Goal: Task Accomplishment & Management: Manage account settings

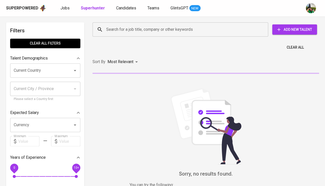
click at [142, 31] on input "Search for a job title, company or other keywords" at bounding box center [181, 30] width 153 height 10
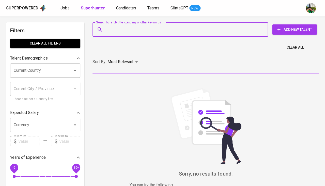
paste input "[PERSON_NAME][EMAIL_ADDRESS][DOMAIN_NAME]"
type input "[PERSON_NAME][EMAIL_ADDRESS][DOMAIN_NAME]"
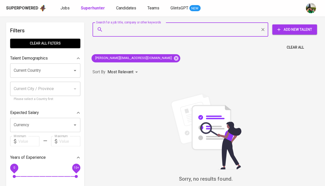
click at [262, 29] on icon "Clear" at bounding box center [262, 29] width 3 height 3
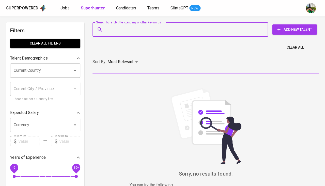
click at [222, 27] on input "Search for a job title, company or other keywords" at bounding box center [181, 30] width 153 height 10
type input "[PERSON_NAME][EMAIL_ADDRESS][DOMAIN_NAME]"
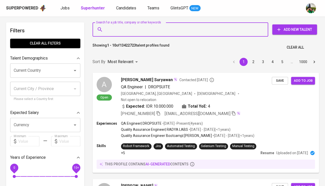
click at [202, 27] on input "Search for a job title, company or other keywords" at bounding box center [181, 30] width 153 height 10
type input "[PERSON_NAME][EMAIL_ADDRESS][DOMAIN_NAME]"
click at [202, 27] on input "Search for a job title, company or other keywords" at bounding box center [181, 30] width 153 height 10
type input "[PERSON_NAME][EMAIL_ADDRESS][DOMAIN_NAME]"
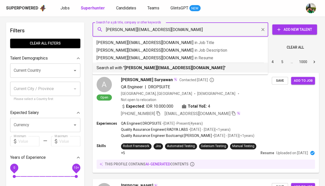
click at [179, 67] on b "[PERSON_NAME][EMAIL_ADDRESS][DOMAIN_NAME]" at bounding box center [173, 67] width 99 height 5
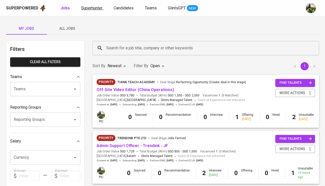
click at [96, 8] on span "Superhunter" at bounding box center [91, 8] width 21 height 5
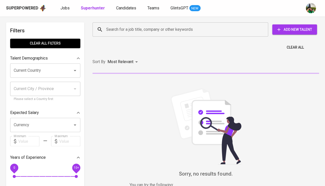
click at [122, 24] on div "Search for a job title, company or other keywords" at bounding box center [179, 29] width 175 height 14
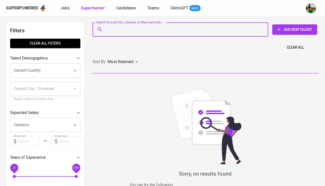
paste input "[PERSON_NAME][EMAIL_ADDRESS][DOMAIN_NAME]"
type input "[PERSON_NAME][EMAIL_ADDRESS][DOMAIN_NAME]"
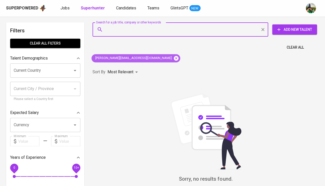
click at [174, 58] on icon at bounding box center [176, 58] width 5 height 5
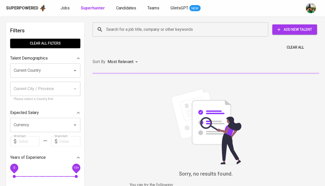
click at [151, 31] on input "Search for a job title, company or other keywords" at bounding box center [181, 30] width 153 height 10
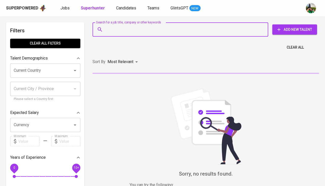
paste input "elfandrifitrah@gmail.com"
type input "elfandrifitrah@gmail.com"
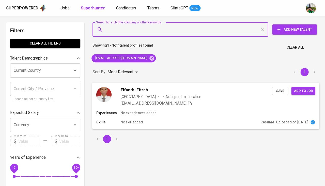
click at [279, 91] on span "Save" at bounding box center [279, 91] width 11 height 6
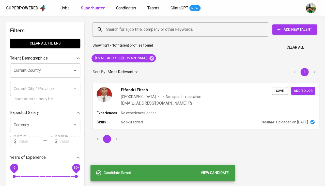
click at [120, 10] on span "Candidates" at bounding box center [126, 8] width 20 height 5
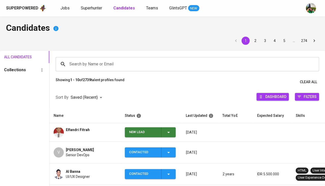
click at [167, 131] on icon "button" at bounding box center [168, 132] width 6 height 6
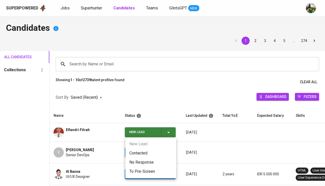
click at [141, 151] on li "Contacted" at bounding box center [150, 152] width 51 height 9
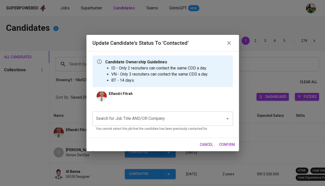
click at [128, 117] on input "Search for Job Title AND/OR Company" at bounding box center [155, 118] width 121 height 10
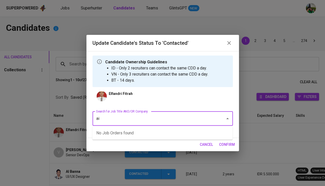
type input "aia"
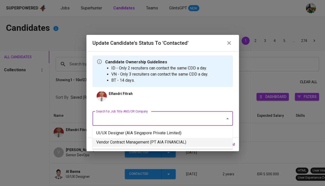
click at [145, 133] on li "UI/UX Designer (AIA Singapore Private Limited)" at bounding box center [162, 132] width 140 height 9
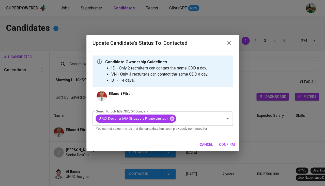
click at [230, 144] on span "confirm" at bounding box center [227, 144] width 16 height 6
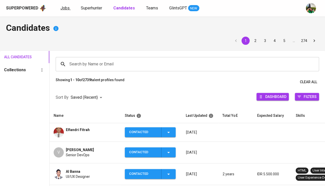
click at [64, 8] on span "Jobs" at bounding box center [64, 8] width 9 height 5
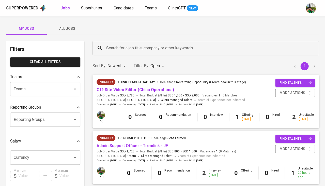
click at [94, 11] on link "Superhunter" at bounding box center [92, 8] width 22 height 6
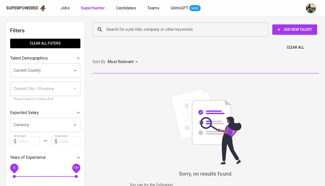
click at [283, 30] on span "Add New Talent" at bounding box center [294, 29] width 37 height 6
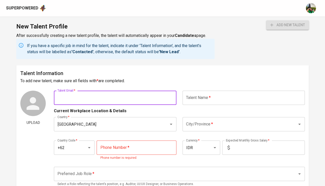
paste input "eva purba invites you to join a lark video meeting. meeting topic: call <> andr…"
type input "eva purba invites you to join a lark video meeting. meeting topic: call <> andr…"
paste input "[PERSON_NAME][EMAIL_ADDRESS][DOMAIN_NAME]"
type input "[PERSON_NAME][EMAIL_ADDRESS][DOMAIN_NAME]"
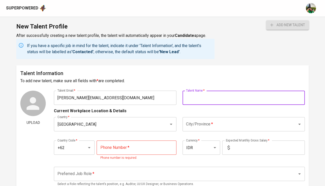
paste input "ADRIAN IRVANANTO"
click at [196, 98] on input "ADRIAN IRVANANTO" at bounding box center [243, 97] width 122 height 14
drag, startPoint x: 250, startPoint y: 98, endPoint x: 224, endPoint y: 95, distance: 26.7
click at [224, 95] on input "Adrian Irvananto IRVANANTO" at bounding box center [243, 97] width 122 height 14
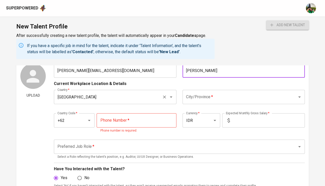
scroll to position [31, 0]
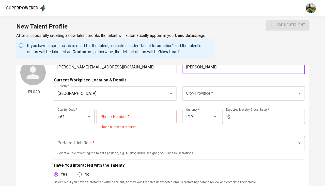
type input "[PERSON_NAME]"
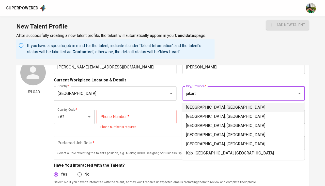
click at [191, 105] on li "Jakarta Selatan, DKI Jakarta" at bounding box center [243, 107] width 122 height 9
type input "Jakarta Selatan, DKI Jakarta"
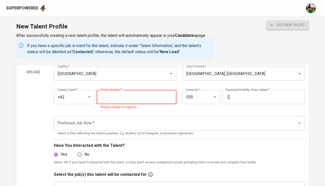
scroll to position [44, 0]
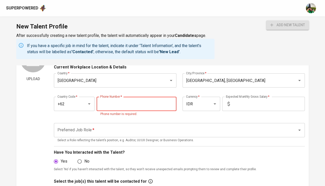
paste input "856-9288-5101"
type input "856-9288-5101"
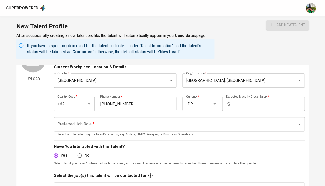
click at [230, 102] on icon at bounding box center [228, 104] width 6 height 6
click at [233, 103] on input "text" at bounding box center [267, 103] width 73 height 14
type input "24.000.000"
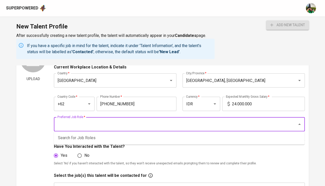
click at [144, 121] on input "Preferred Job Role   *" at bounding box center [172, 124] width 232 height 10
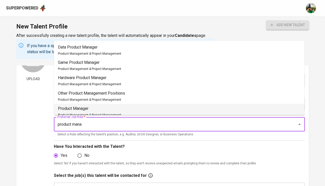
click at [101, 107] on p "Product Manager" at bounding box center [89, 108] width 63 height 6
type input "Product Manager"
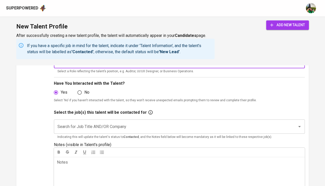
scroll to position [151, 0]
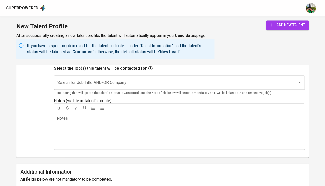
click at [86, 79] on input "Search for Job Title AND/OR Company" at bounding box center [172, 82] width 232 height 10
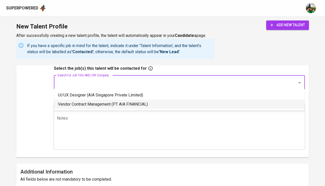
click at [83, 105] on li "Vendor Contract Management (PT AIA FINANCIAL)" at bounding box center [179, 103] width 250 height 9
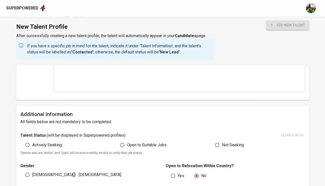
scroll to position [208, 0]
click at [51, 141] on span "Actively Seeking" at bounding box center [47, 144] width 30 height 6
click at [32, 141] on input "Actively Seeking" at bounding box center [28, 144] width 10 height 10
radio input "true"
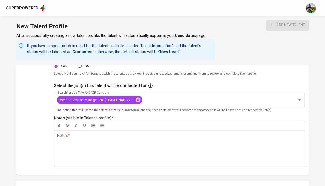
scroll to position [133, 0]
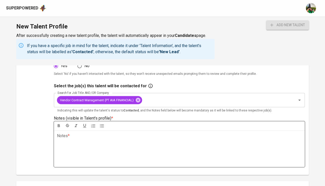
click at [75, 142] on div "Notes * ﻿" at bounding box center [179, 148] width 250 height 37
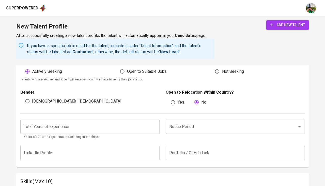
scroll to position [282, 0]
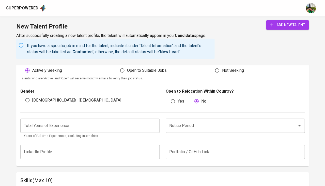
click at [38, 97] on span "[DEMOGRAPHIC_DATA]" at bounding box center [53, 100] width 42 height 6
click at [32, 95] on input "[DEMOGRAPHIC_DATA]" at bounding box center [28, 100] width 10 height 10
radio input "true"
click at [49, 120] on input "number" at bounding box center [89, 125] width 139 height 14
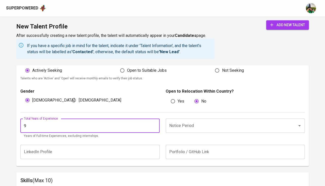
type input "9"
click at [177, 127] on div "Notice Period Notice Period" at bounding box center [233, 128] width 142 height 20
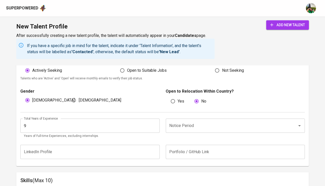
click at [185, 121] on input "Notice Period" at bounding box center [228, 126] width 120 height 10
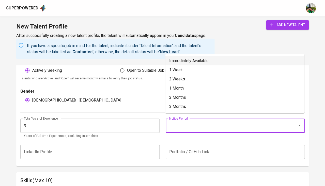
click at [193, 60] on li "Immediately Available" at bounding box center [234, 60] width 139 height 9
type input "Immediately Available"
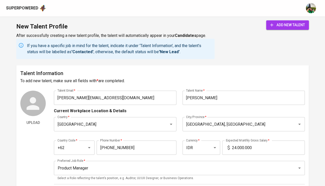
scroll to position [0, 0]
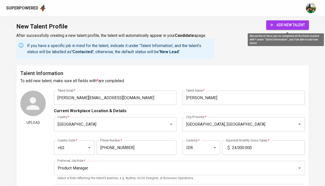
click at [277, 25] on span "add new talent" at bounding box center [287, 25] width 35 height 6
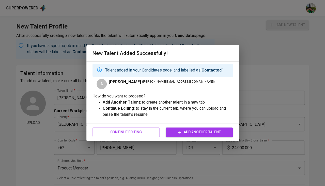
click at [170, 130] on span "Add Another Talent" at bounding box center [199, 132] width 59 height 6
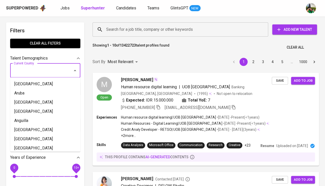
type input "i"
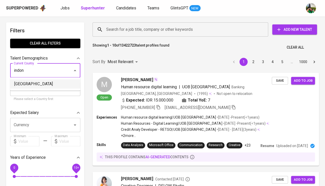
click at [50, 81] on li "Indonesia" at bounding box center [45, 83] width 70 height 9
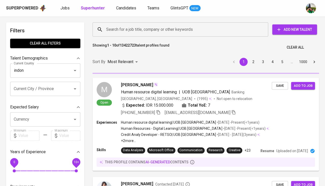
type input "[GEOGRAPHIC_DATA]"
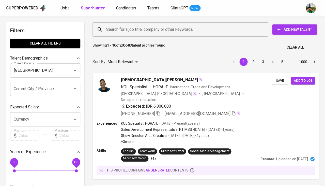
click at [138, 29] on input "Search for a job title, company or other keywords" at bounding box center [181, 30] width 153 height 10
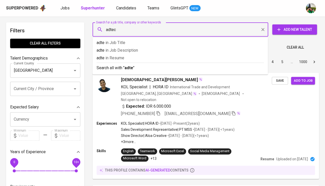
type input "adtech"
click at [132, 57] on p "adtech in Resume" at bounding box center [179, 58] width 167 height 6
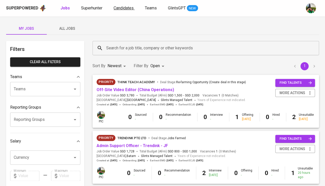
click at [113, 6] on span "Candidates" at bounding box center [123, 8] width 20 height 5
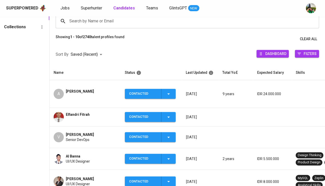
scroll to position [46, 0]
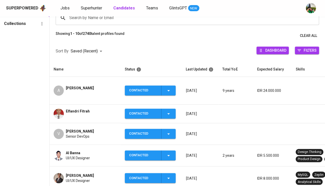
click at [93, 87] on div "[PERSON_NAME]" at bounding box center [80, 90] width 28 height 10
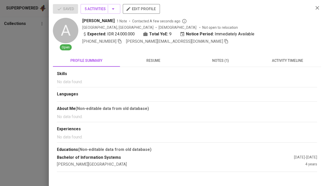
click at [287, 61] on span "activity timeline" at bounding box center [287, 60] width 61 height 6
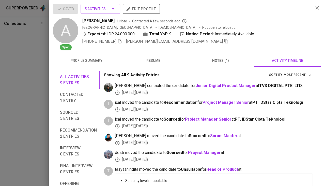
scroll to position [0, 0]
click at [224, 40] on icon "button" at bounding box center [226, 41] width 5 height 5
click at [34, 76] on div at bounding box center [162, 93] width 325 height 186
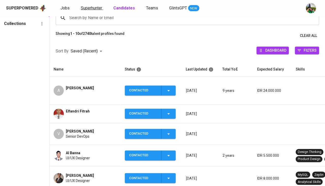
click at [96, 7] on span "Superhunter" at bounding box center [91, 8] width 21 height 5
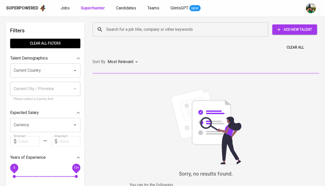
click at [114, 30] on input "Search for a job title, company or other keywords" at bounding box center [181, 30] width 153 height 10
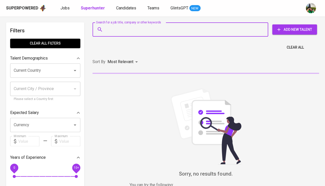
paste input "[PERSON_NAME][EMAIL_ADDRESS][DOMAIN_NAME]"
type input "[PERSON_NAME][EMAIL_ADDRESS][DOMAIN_NAME]"
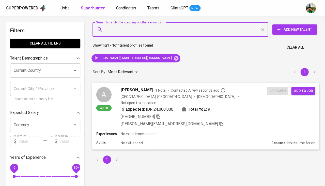
click at [299, 91] on span "Add to job" at bounding box center [302, 91] width 19 height 6
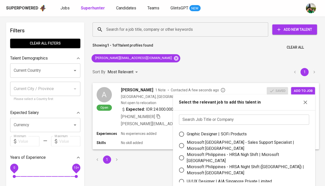
click at [203, 126] on div "Search Job Title or Company Search Job Title or Company Graphic Designer | SOFi…" at bounding box center [244, 148] width 142 height 76
click at [207, 121] on input "text" at bounding box center [244, 119] width 130 height 10
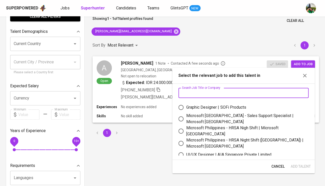
scroll to position [1, 0]
type input "i"
click at [217, 107] on div "Graphic Designer | SOFi Products" at bounding box center [216, 107] width 60 height 6
click at [186, 107] on input "Graphic Designer | SOFi Products" at bounding box center [180, 106] width 11 height 11
radio input "true"
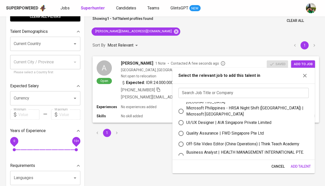
scroll to position [42, 0]
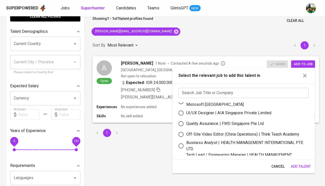
click at [294, 164] on span "Add Talent" at bounding box center [300, 166] width 20 height 6
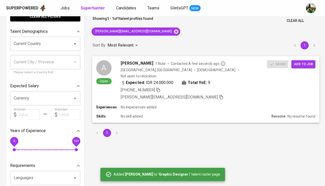
click at [133, 62] on span "[PERSON_NAME]" at bounding box center [137, 63] width 32 height 6
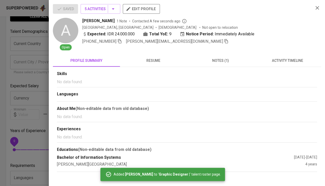
click at [282, 65] on button "activity timeline" at bounding box center [287, 60] width 67 height 12
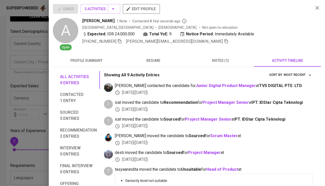
click at [41, 93] on div at bounding box center [162, 93] width 325 height 186
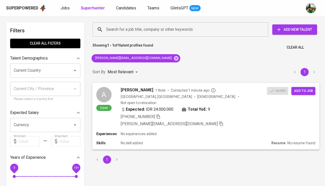
click at [130, 91] on span "[PERSON_NAME]" at bounding box center [137, 90] width 32 height 6
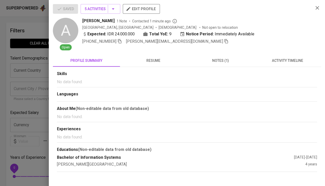
click at [280, 58] on span "activity timeline" at bounding box center [287, 60] width 61 height 6
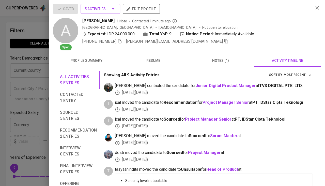
click at [28, 100] on div at bounding box center [162, 93] width 325 height 186
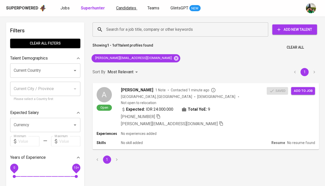
click at [128, 8] on span "Candidates" at bounding box center [126, 8] width 20 height 5
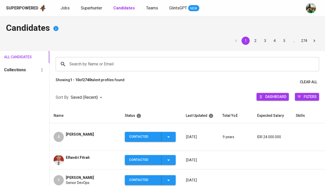
click at [169, 133] on icon "button" at bounding box center [168, 136] width 6 height 6
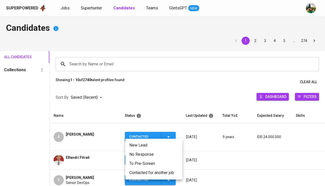
click at [152, 174] on li "Contacted for another job" at bounding box center [153, 172] width 57 height 9
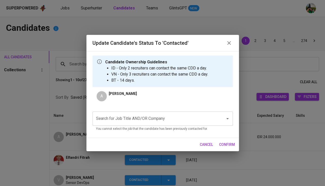
click at [152, 118] on input "Search for Job Title AND/OR Company" at bounding box center [155, 118] width 121 height 10
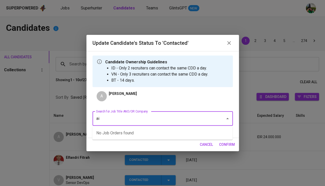
type input "a"
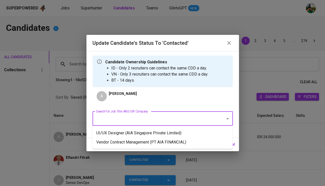
click at [146, 130] on li "UI/UX Designer (AIA Singapore Private Limited)" at bounding box center [162, 132] width 140 height 9
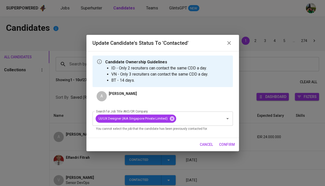
click at [218, 144] on button "confirm" at bounding box center [227, 144] width 20 height 9
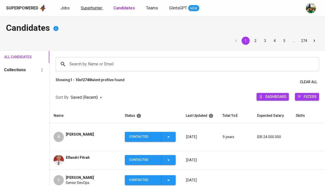
click at [92, 8] on span "Superhunter" at bounding box center [91, 8] width 21 height 5
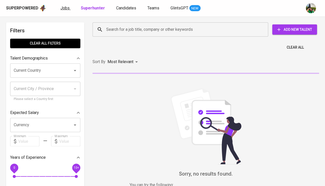
click at [69, 10] on link "Jobs" at bounding box center [65, 8] width 10 height 6
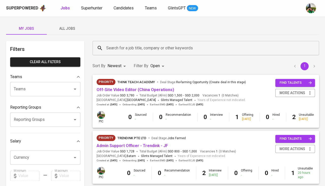
click at [71, 31] on span "All Jobs" at bounding box center [67, 28] width 35 height 6
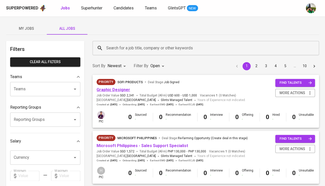
click at [121, 90] on link "Graphic Designer" at bounding box center [113, 89] width 34 height 5
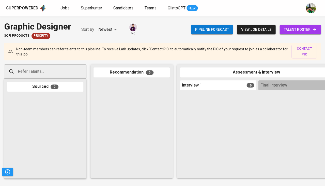
click at [294, 31] on span "talent roster" at bounding box center [299, 29] width 33 height 6
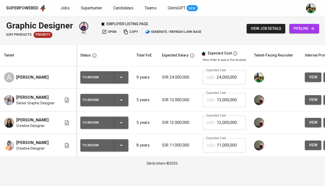
click at [121, 76] on icon "button" at bounding box center [121, 77] width 6 height 6
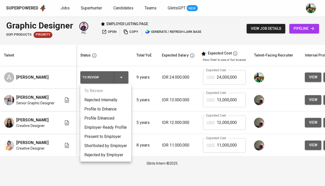
click at [115, 100] on li "Rejected Internally" at bounding box center [105, 99] width 51 height 9
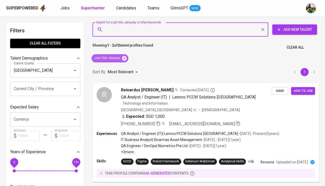
click at [125, 58] on icon at bounding box center [124, 58] width 5 height 5
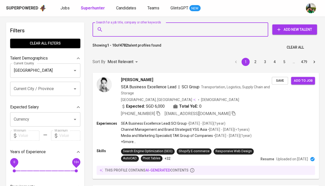
click at [118, 29] on input "Search for a job title, company or other keywords" at bounding box center [181, 30] width 153 height 10
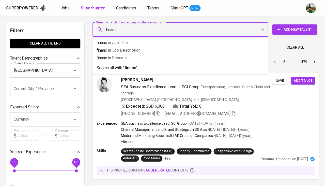
type input "finance"
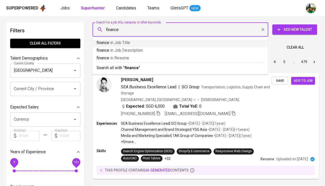
click at [110, 43] on p "finance in Job Title" at bounding box center [179, 43] width 167 height 6
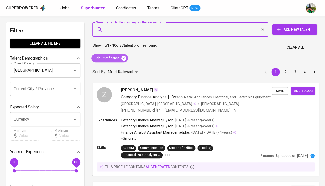
click at [124, 57] on icon at bounding box center [123, 58] width 5 height 5
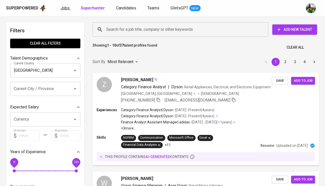
click at [66, 9] on span "Jobs" at bounding box center [64, 8] width 9 height 5
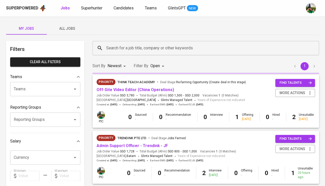
click at [66, 9] on b "Jobs" at bounding box center [64, 8] width 9 height 5
type input "OPEN"
click at [68, 24] on button "All Jobs" at bounding box center [67, 28] width 41 height 12
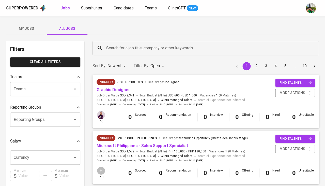
click at [123, 48] on input "Search for a job title, company or other keywords" at bounding box center [207, 48] width 204 height 10
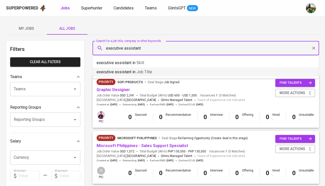
click at [124, 71] on p "executive assistant in Job title" at bounding box center [124, 72] width 56 height 6
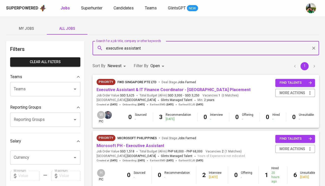
type input "executive assistant"
click at [159, 68] on body "Superpowered Jobs Superhunter Candidates Teams GlintsGPT NEW My Jobs All Jobs F…" at bounding box center [162, 173] width 325 height 346
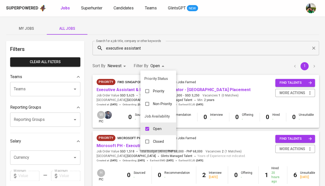
click at [156, 141] on div "Closed" at bounding box center [154, 141] width 28 height 10
type input "OPEN,CLOSE"
checkbox input "true"
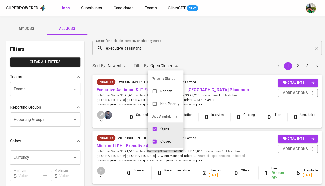
click at [161, 130] on div "Open" at bounding box center [159, 129] width 25 height 10
type input "CLOSE"
checkbox input "false"
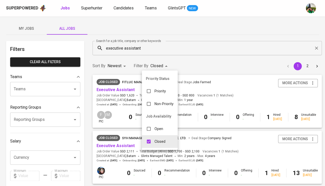
click at [187, 37] on div at bounding box center [162, 93] width 325 height 186
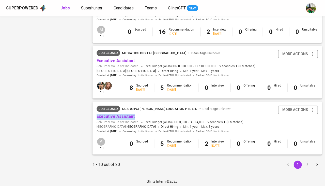
scroll to position [475, 0]
click at [306, 164] on button "2" at bounding box center [307, 164] width 8 height 8
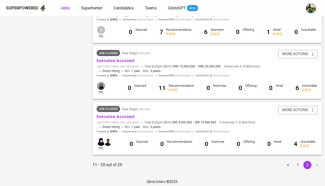
scroll to position [470, 0]
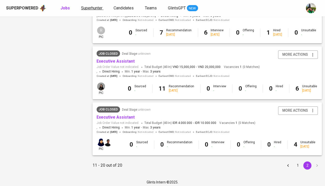
click at [96, 9] on span "Superhunter" at bounding box center [91, 8] width 21 height 5
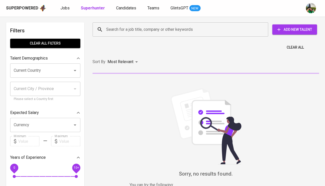
click at [101, 23] on div "Search for a job title, company or other keywords" at bounding box center [179, 29] width 175 height 14
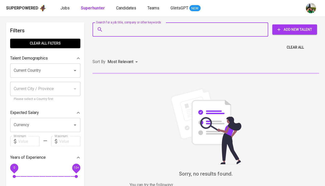
paste input "+6597265588"
type input "+6597265588"
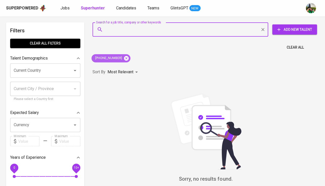
click at [123, 57] on icon at bounding box center [126, 58] width 6 height 6
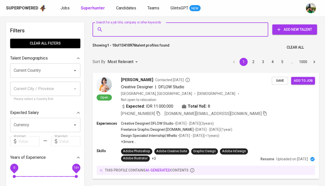
click at [142, 25] on input "Search for a job title, company or other keywords" at bounding box center [181, 30] width 153 height 10
paste input "[EMAIL_ADDRESS][DOMAIN_NAME]"
type input "[EMAIL_ADDRESS][DOMAIN_NAME]"
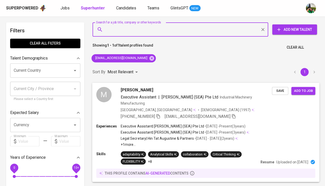
click at [282, 88] on span "Save" at bounding box center [279, 91] width 11 height 6
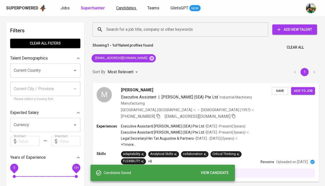
click at [125, 7] on span "Candidates" at bounding box center [126, 8] width 20 height 5
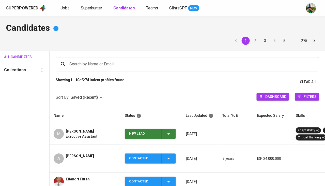
click at [170, 138] on td "New Lead" at bounding box center [151, 134] width 61 height 22
click at [169, 130] on icon "button" at bounding box center [168, 133] width 6 height 6
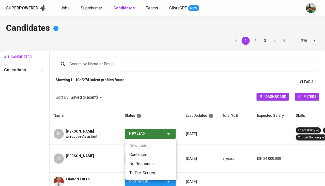
click at [145, 152] on li "Contacted" at bounding box center [150, 154] width 51 height 9
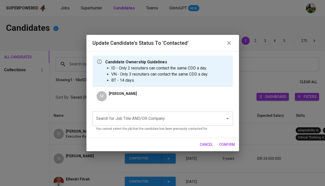
click at [139, 118] on input "Search for Job Title AND/OR Company" at bounding box center [155, 118] width 121 height 10
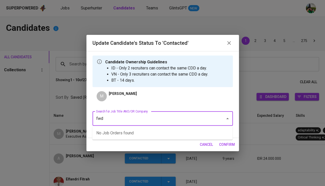
type input "fwd"
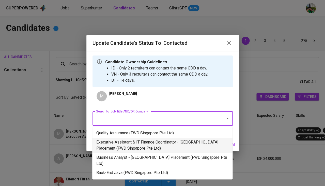
click at [130, 144] on li "Executive Assistant & IT Finance Coordinator - Singapore Placement (FWD Singapo…" at bounding box center [162, 144] width 140 height 15
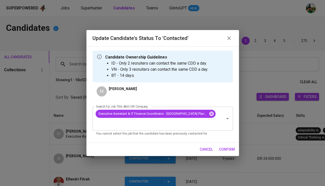
click at [226, 147] on span "confirm" at bounding box center [227, 149] width 16 height 6
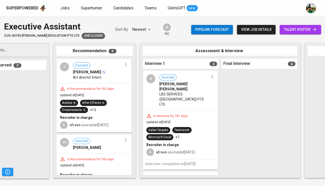
scroll to position [0, 34]
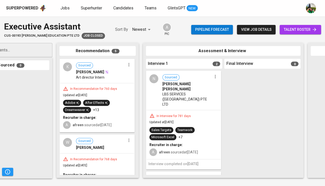
click at [199, 110] on div "In Interview for 781 days Updated at [DATE] Sales Targets Teamwork Microsoft Ex…" at bounding box center [183, 134] width 74 height 49
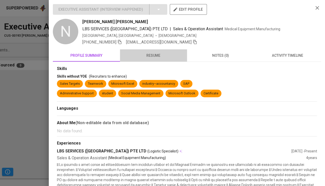
click at [157, 57] on span "resume" at bounding box center [153, 55] width 61 height 6
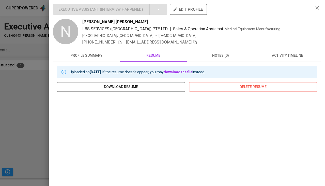
scroll to position [0, 0]
click at [117, 41] on icon "button" at bounding box center [119, 42] width 5 height 5
drag, startPoint x: 81, startPoint y: 21, endPoint x: 118, endPoint y: 19, distance: 36.1
click at [118, 19] on div "N [PERSON_NAME] [PERSON_NAME] LBS SERVICES ([GEOGRAPHIC_DATA]) PTE LTD | Sales …" at bounding box center [181, 32] width 256 height 26
copy span "[PERSON_NAME] [PERSON_NAME]"
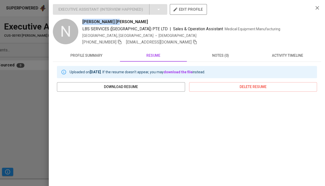
click at [21, 123] on div at bounding box center [162, 93] width 325 height 186
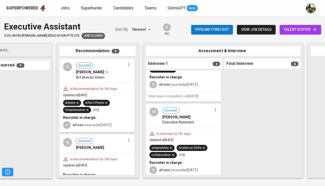
scroll to position [68, 0]
click at [186, 129] on div "In Interview for 781 days Updated at [DATE] adaptability Analytical Skills coll…" at bounding box center [183, 152] width 74 height 49
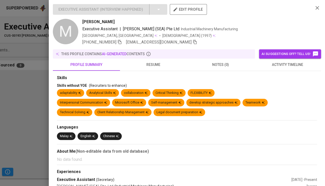
click at [291, 64] on span "activity timeline" at bounding box center [287, 64] width 61 height 6
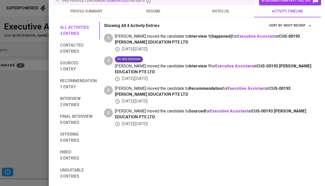
scroll to position [0, 0]
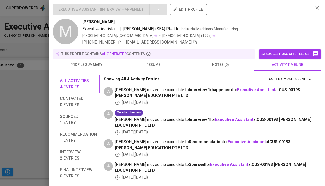
click at [149, 62] on span "resume" at bounding box center [153, 64] width 61 height 6
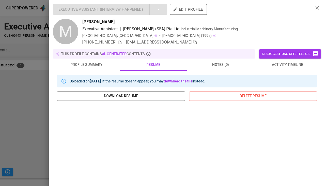
click at [117, 40] on icon "button" at bounding box center [119, 42] width 5 height 5
click at [117, 41] on icon "button" at bounding box center [119, 42] width 5 height 5
click at [193, 42] on icon "button" at bounding box center [195, 42] width 4 height 4
click at [7, 123] on div at bounding box center [162, 93] width 325 height 186
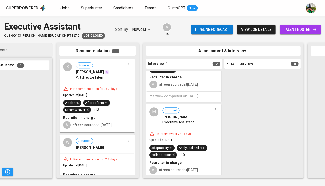
click at [178, 78] on div "In Interview for 781 days Updated at Aug 04, 2023 Sales Targets Teamwork Micros…" at bounding box center [183, 66] width 74 height 49
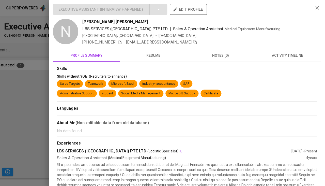
click at [192, 42] on icon "button" at bounding box center [194, 42] width 5 height 5
click at [12, 103] on div at bounding box center [162, 93] width 325 height 186
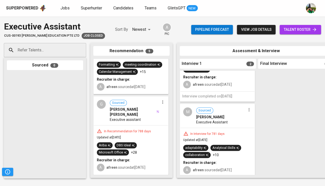
scroll to position [236, 0]
click at [136, 129] on div "In Recommendation for 788 days" at bounding box center [127, 131] width 51 height 4
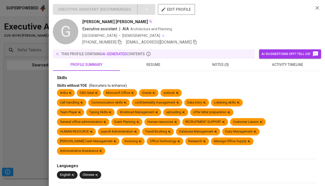
click at [280, 63] on span "activity timeline" at bounding box center [287, 64] width 61 height 6
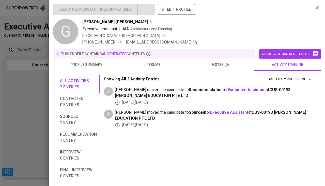
click at [147, 65] on span "resume" at bounding box center [153, 64] width 61 height 6
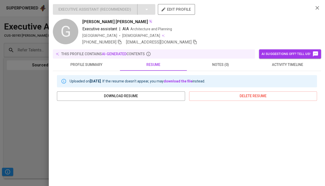
scroll to position [0, 0]
drag, startPoint x: 83, startPoint y: 20, endPoint x: 114, endPoint y: 21, distance: 31.3
click at [114, 21] on span "[PERSON_NAME] [PERSON_NAME]" at bounding box center [114, 22] width 65 height 6
copy span "[PERSON_NAME] [PERSON_NAME]"
click at [117, 42] on icon "button" at bounding box center [119, 42] width 5 height 5
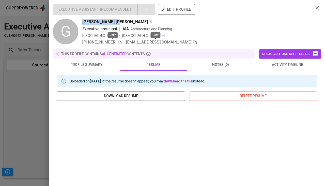
click at [192, 44] on span at bounding box center [194, 42] width 5 height 5
click at [30, 111] on div at bounding box center [162, 93] width 325 height 186
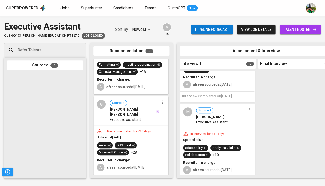
scroll to position [215, 0]
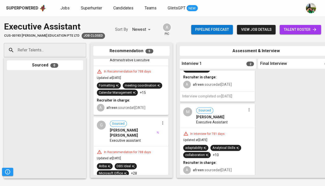
click at [139, 95] on div "Formatting meeting coordination Calendar Management +15" at bounding box center [131, 88] width 68 height 13
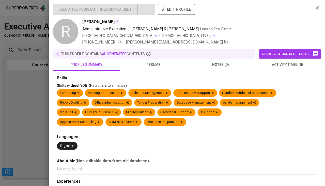
click at [149, 64] on span "resume" at bounding box center [153, 64] width 61 height 6
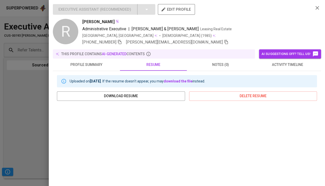
click at [42, 117] on div at bounding box center [162, 93] width 325 height 186
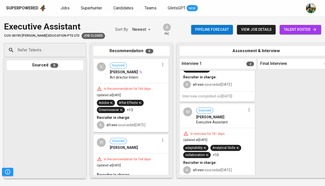
scroll to position [0, 0]
click at [132, 156] on div "In Recommendation for 768 days" at bounding box center [131, 158] width 68 height 5
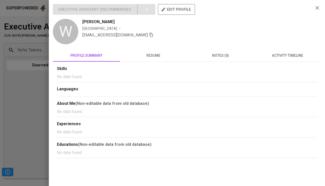
click at [156, 58] on button "resume" at bounding box center [153, 55] width 67 height 12
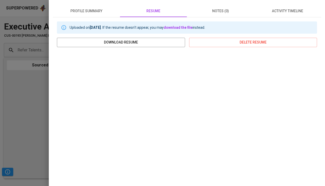
scroll to position [71, 0]
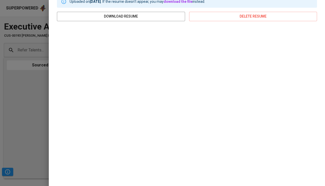
click at [21, 133] on div at bounding box center [162, 93] width 325 height 186
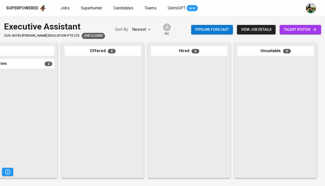
scroll to position [0, 280]
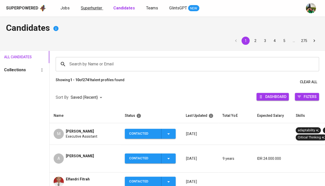
click at [90, 11] on link "Superhunter" at bounding box center [92, 8] width 22 height 6
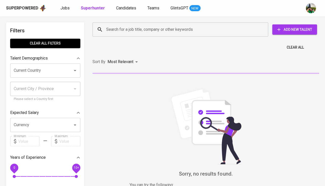
click at [113, 28] on input "Search for a job title, company or other keywords" at bounding box center [181, 30] width 153 height 10
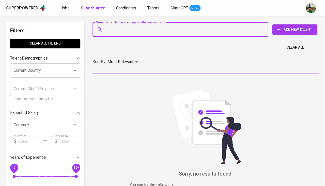
paste input "[EMAIL_ADDRESS][DOMAIN_NAME]"
type input "[EMAIL_ADDRESS][DOMAIN_NAME]"
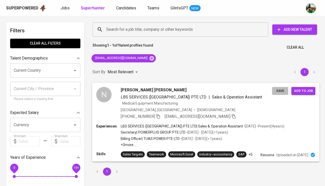
click at [281, 90] on span "Save" at bounding box center [279, 91] width 11 height 6
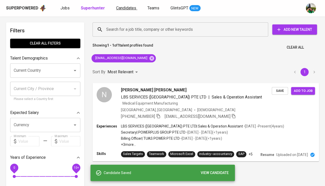
click at [130, 9] on span "Candidates" at bounding box center [126, 8] width 20 height 5
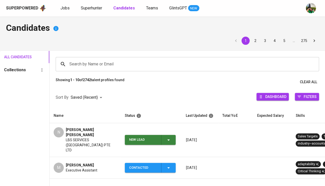
click at [166, 137] on icon "button" at bounding box center [168, 140] width 6 height 6
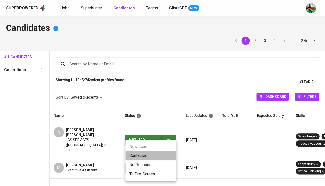
click at [143, 154] on li "Contacted" at bounding box center [150, 155] width 51 height 9
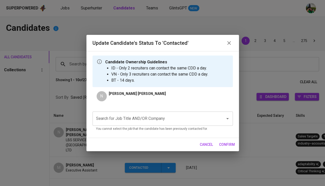
click at [148, 127] on p "You cannot select the job that the candidate has been previously contacted for." at bounding box center [162, 128] width 133 height 5
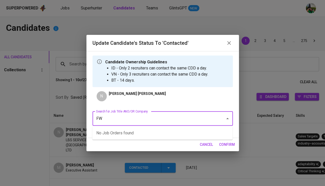
type input "FWD"
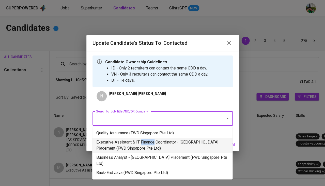
click at [211, 145] on li "Executive Assistant & IT Finance Coordinator - Singapore Placement (FWD Singapo…" at bounding box center [162, 144] width 140 height 15
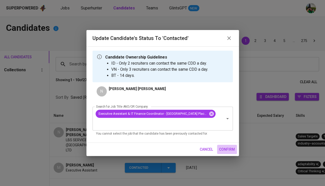
click at [226, 145] on button "confirm" at bounding box center [227, 148] width 20 height 9
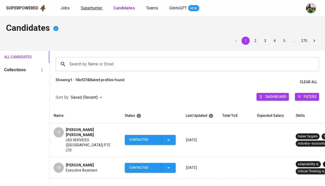
click at [98, 10] on span "Superhunter" at bounding box center [91, 8] width 21 height 5
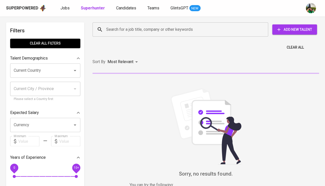
click at [125, 24] on div "Search for a job title, company or other keywords" at bounding box center [179, 29] width 175 height 14
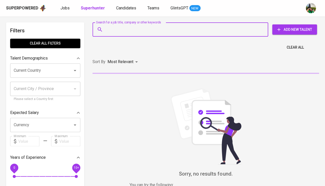
paste input "[EMAIL_ADDRESS][DOMAIN_NAME]"
type input "[EMAIL_ADDRESS][DOMAIN_NAME]"
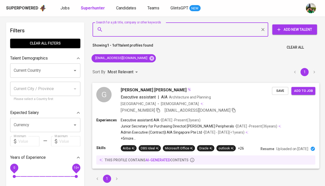
click at [283, 91] on span "Save" at bounding box center [279, 91] width 11 height 6
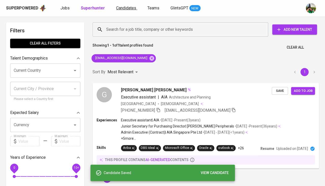
click at [129, 10] on span "Candidates" at bounding box center [126, 8] width 20 height 5
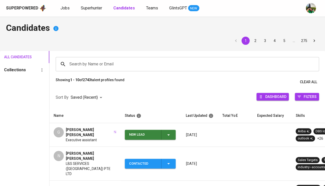
click at [170, 133] on icon "button" at bounding box center [168, 134] width 6 height 6
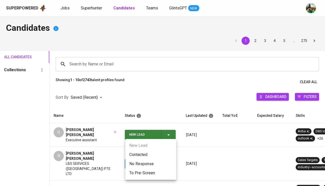
click at [146, 153] on li "Contacted" at bounding box center [150, 154] width 51 height 9
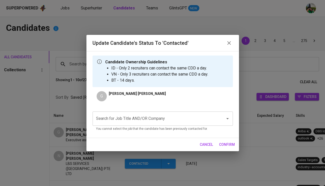
click at [157, 120] on input "Search for Job Title AND/OR Company" at bounding box center [155, 118] width 121 height 10
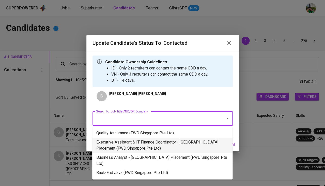
click at [152, 147] on li "Executive Assistant & IT Finance Coordinator - Singapore Placement (FWD Singapo…" at bounding box center [162, 144] width 140 height 15
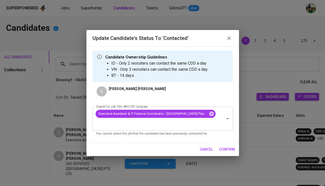
click at [230, 149] on span "confirm" at bounding box center [227, 149] width 16 height 6
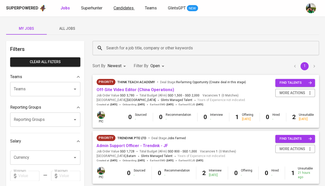
click at [119, 8] on span "Candidates" at bounding box center [123, 8] width 20 height 5
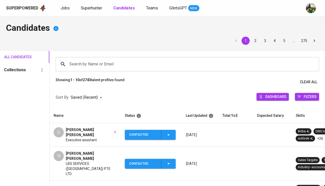
click at [109, 59] on input "Search by Name or Email" at bounding box center [188, 64] width 241 height 10
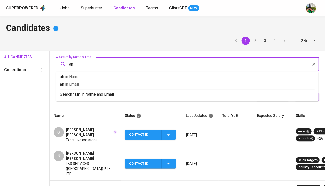
type input "a"
type input "hadi"
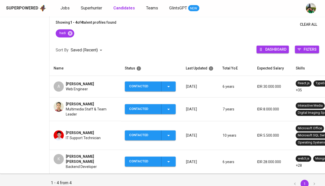
scroll to position [72, 0]
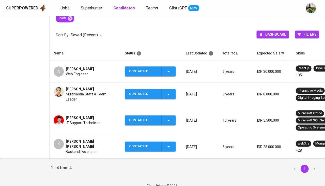
click at [93, 9] on span "Superhunter" at bounding box center [91, 8] width 21 height 5
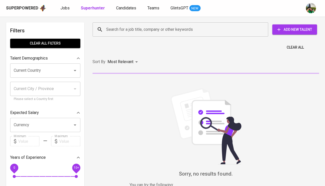
click at [112, 27] on input "Search for a job title, company or other keywords" at bounding box center [181, 30] width 153 height 10
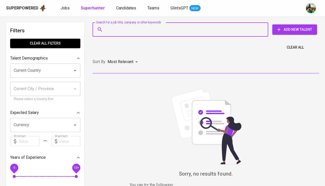
paste input "[EMAIL_ADDRESS][DOMAIN_NAME]"
type input "[EMAIL_ADDRESS][DOMAIN_NAME]"
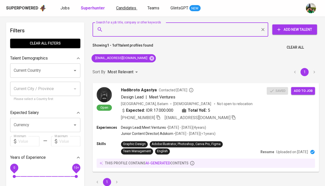
click at [130, 11] on link "Candidates" at bounding box center [126, 8] width 21 height 6
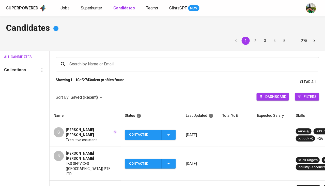
click at [120, 63] on input "Search by Name or Email" at bounding box center [188, 64] width 241 height 10
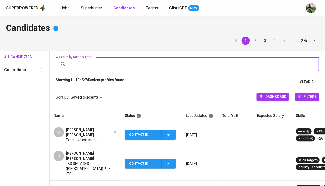
paste input "[EMAIL_ADDRESS][DOMAIN_NAME]"
type input "[EMAIL_ADDRESS][DOMAIN_NAME]"
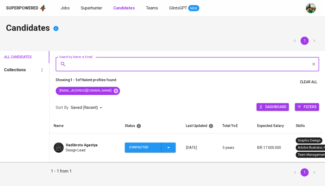
click at [172, 149] on span "Contacted" at bounding box center [150, 147] width 47 height 10
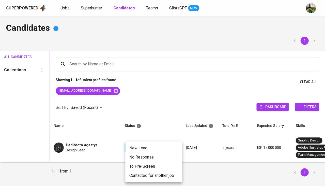
click at [151, 172] on li "Contacted for another job" at bounding box center [153, 175] width 57 height 9
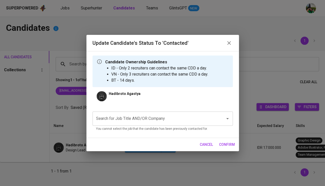
click at [145, 119] on input "Search for Job Title AND/OR Company" at bounding box center [155, 118] width 121 height 10
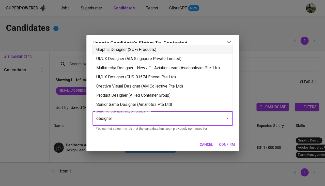
click at [136, 47] on li "Graphic Designer (SOFi Products)" at bounding box center [162, 49] width 140 height 9
type input "designer"
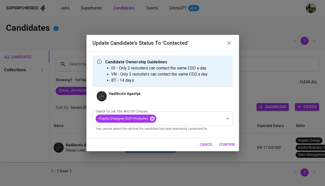
click at [222, 142] on span "confirm" at bounding box center [227, 144] width 16 height 6
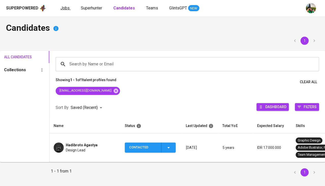
click at [66, 8] on span "Jobs" at bounding box center [64, 8] width 9 height 5
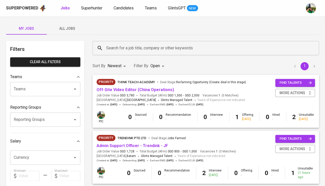
click at [71, 31] on span "All Jobs" at bounding box center [67, 28] width 35 height 6
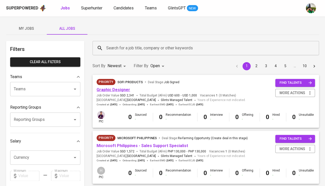
click at [119, 88] on link "Graphic Designer" at bounding box center [113, 89] width 34 height 5
